Goal: Check status: Check status

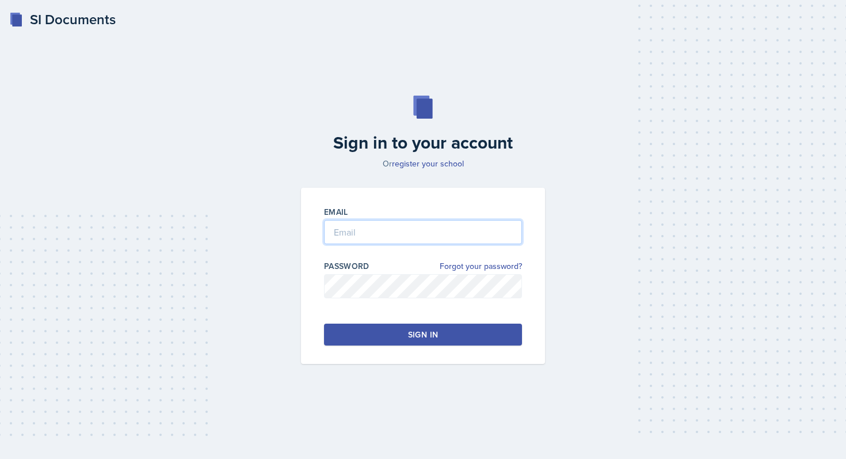
type input "[EMAIL_ADDRESS][DOMAIN_NAME]"
click at [412, 337] on div "Sign in" at bounding box center [423, 335] width 30 height 12
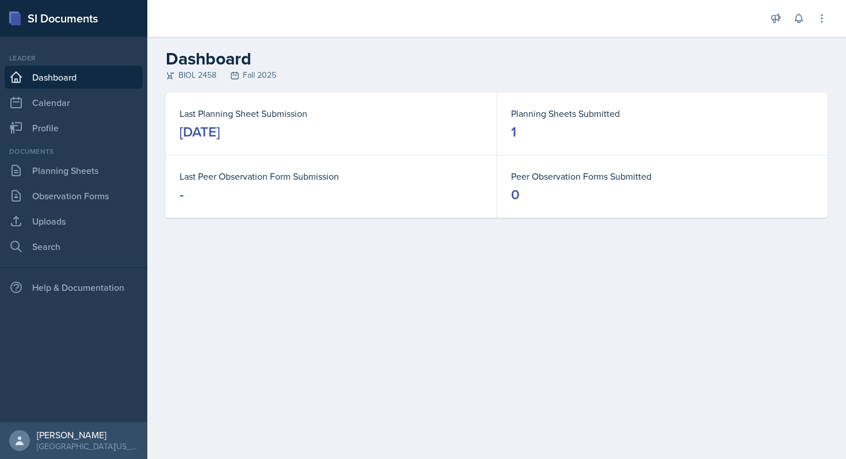
click at [512, 135] on div "1" at bounding box center [513, 132] width 5 height 18
click at [543, 108] on dt "Planning Sheets Submitted" at bounding box center [662, 113] width 303 height 14
click at [91, 170] on link "Planning Sheets" at bounding box center [74, 170] width 138 height 23
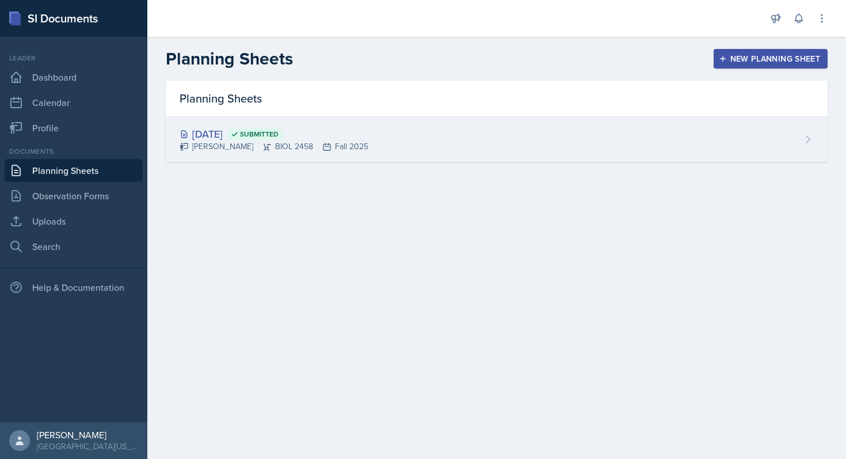
click at [233, 139] on div "[DATE] Submitted" at bounding box center [274, 134] width 189 height 16
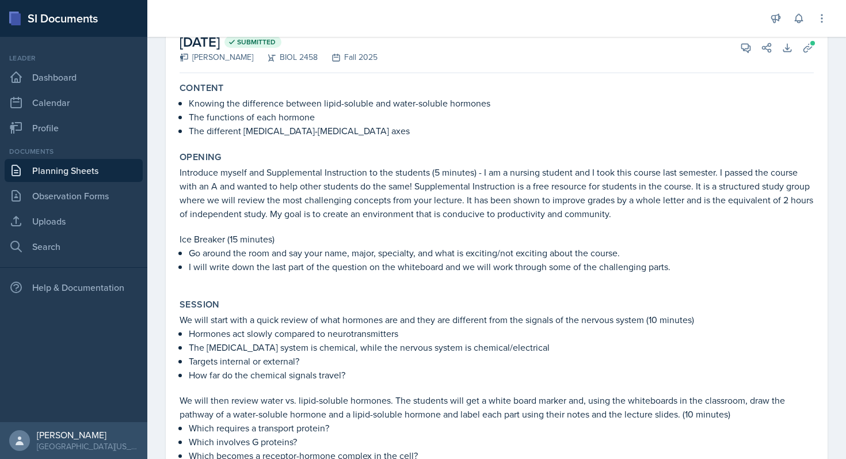
scroll to position [69, 0]
